Goal: Information Seeking & Learning: Learn about a topic

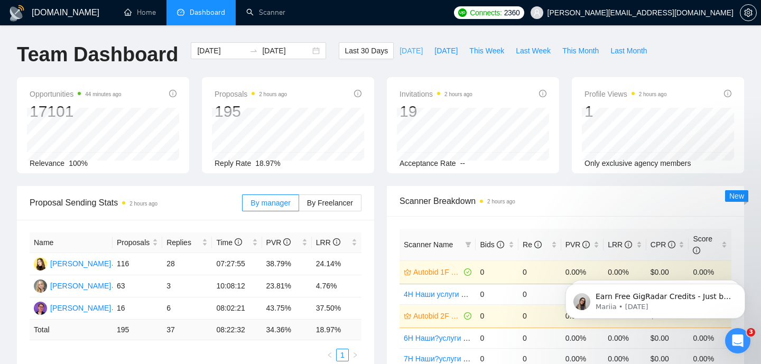
click at [406, 58] on button "[DATE]" at bounding box center [411, 50] width 35 height 17
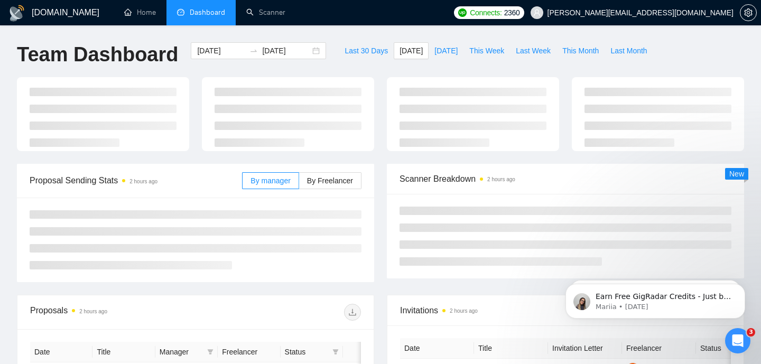
type input "[DATE]"
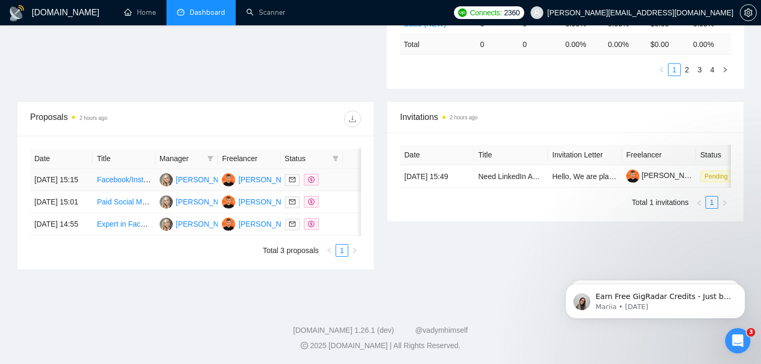
scroll to position [358, 0]
click at [128, 175] on link "Facebook/Instagram Ad Expert" at bounding box center [147, 179] width 101 height 8
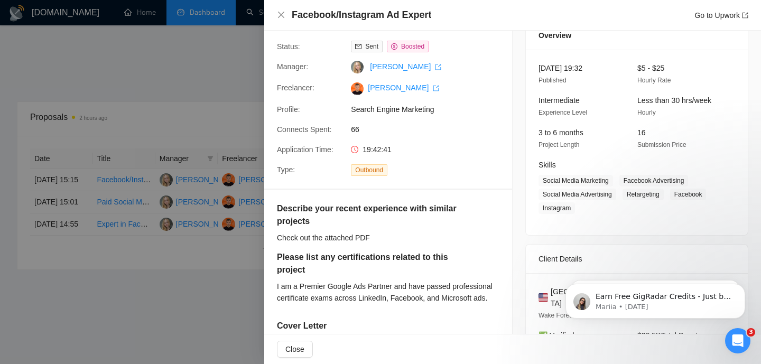
scroll to position [0, 0]
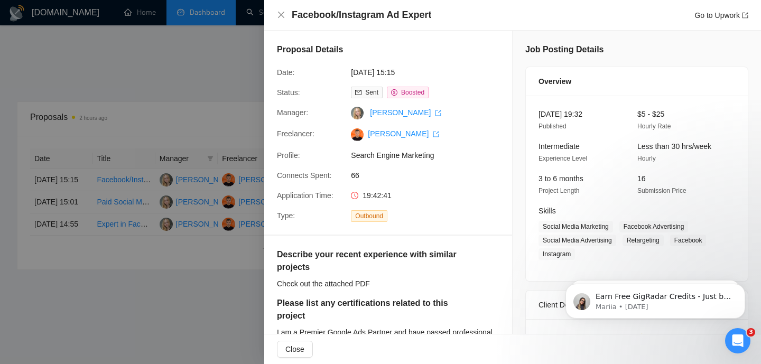
click at [220, 67] on div at bounding box center [380, 182] width 761 height 364
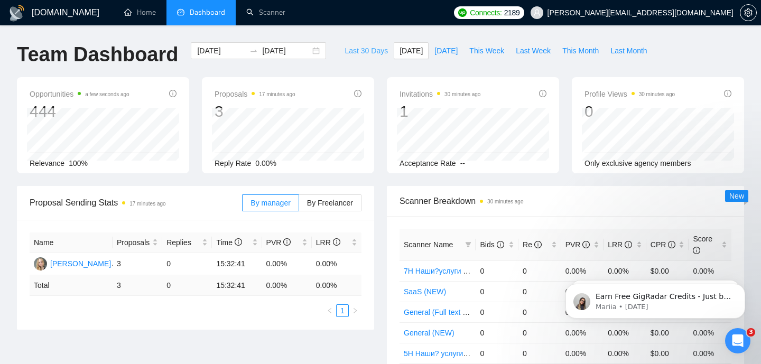
click at [371, 52] on span "Last 30 Days" at bounding box center [365, 51] width 43 height 12
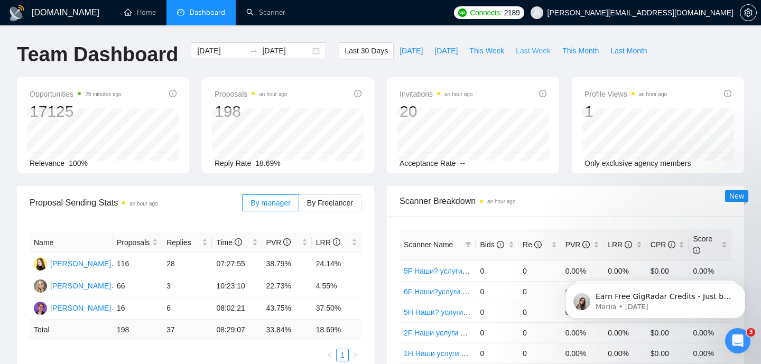
click at [536, 48] on span "Last Week" at bounding box center [533, 51] width 35 height 12
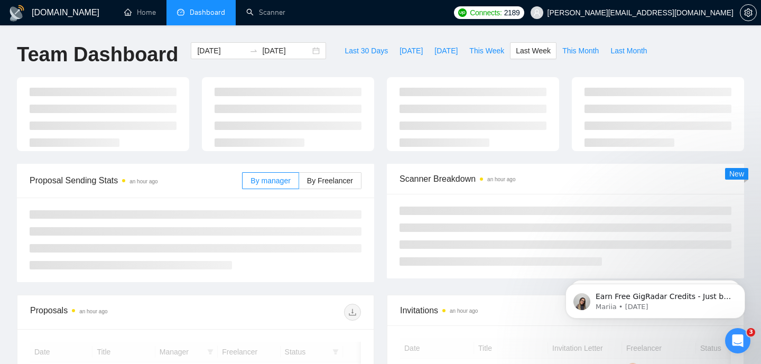
type input "[DATE]"
click at [572, 55] on span "This Month" at bounding box center [580, 51] width 36 height 12
type input "[DATE]"
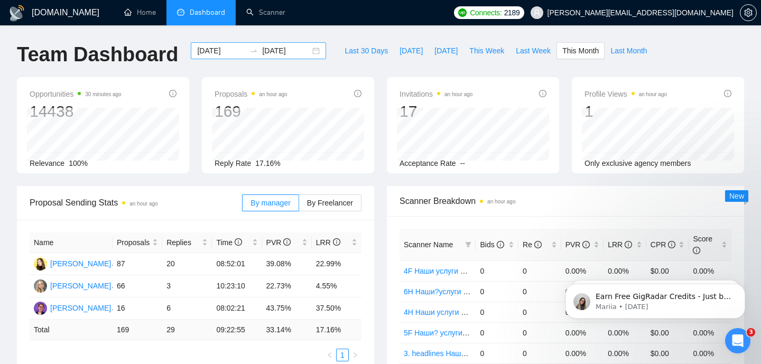
click at [305, 50] on div "[DATE] [DATE]" at bounding box center [258, 50] width 135 height 17
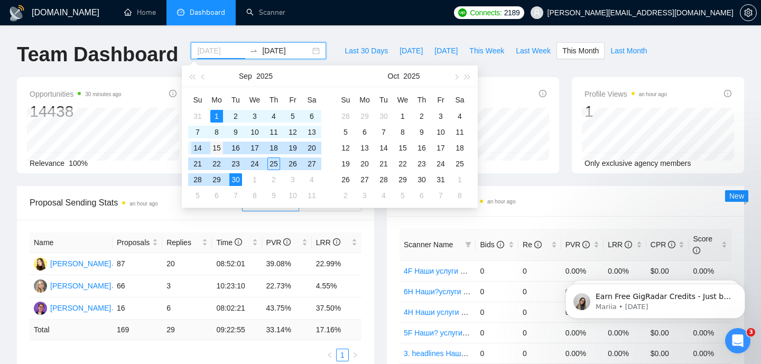
type input "[DATE]"
click at [217, 146] on div "15" at bounding box center [216, 148] width 13 height 13
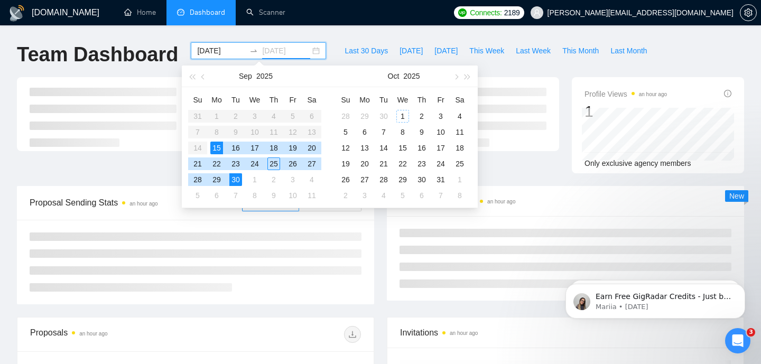
type input "[DATE]"
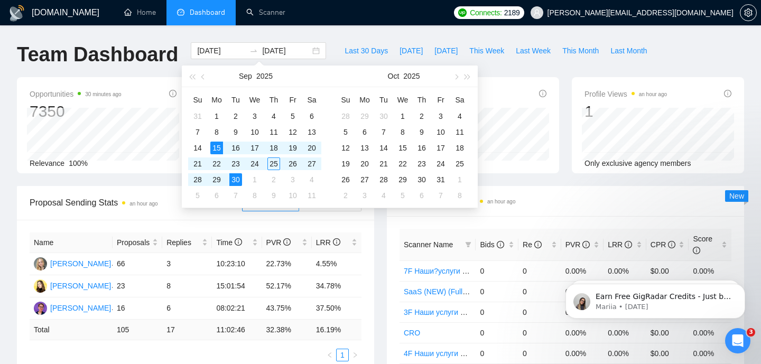
click at [136, 175] on div "Opportunities 30 minutes ago 7350 Relevance 100% Proposals an hour ago 105 Repl…" at bounding box center [380, 131] width 739 height 109
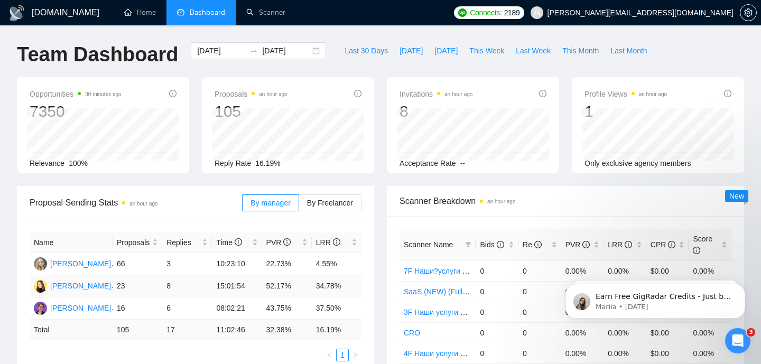
click at [146, 280] on td "23" at bounding box center [138, 286] width 50 height 22
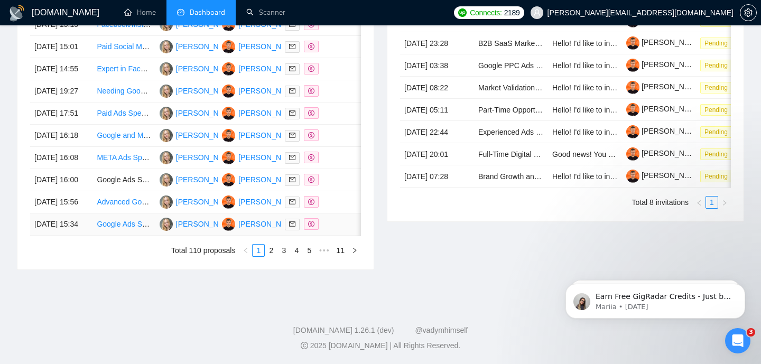
scroll to position [585, 0]
click at [284, 252] on link "3" at bounding box center [284, 251] width 12 height 12
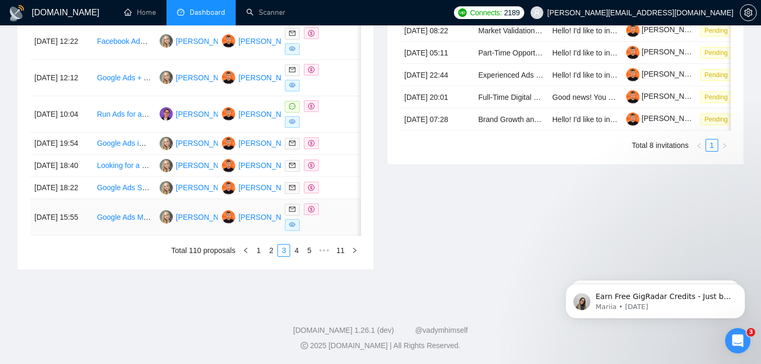
scroll to position [601, 0]
click at [298, 250] on link "4" at bounding box center [297, 251] width 12 height 12
